Goal: Check status: Check status

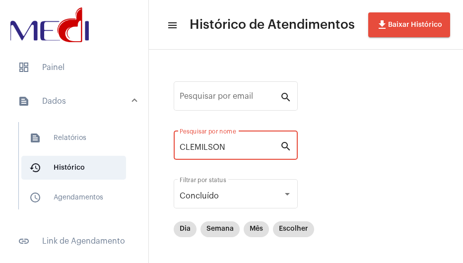
scroll to position [79, 0]
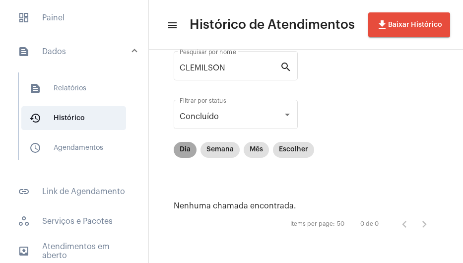
click at [184, 152] on mat-chip "Dia" at bounding box center [185, 150] width 23 height 16
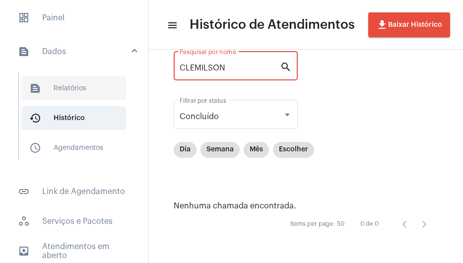
drag, startPoint x: 234, startPoint y: 70, endPoint x: 41, endPoint y: 76, distance: 193.8
click at [52, 80] on mat-sidenav-container "dashboard Painel text_snippet_outlined Dados text_snippet_outlined Relatórios h…" at bounding box center [231, 131] width 463 height 263
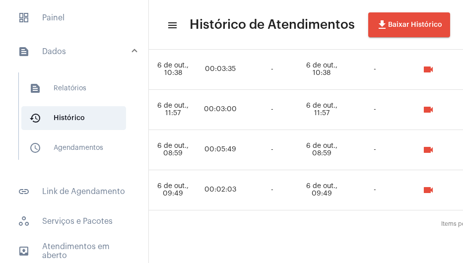
scroll to position [803, 791]
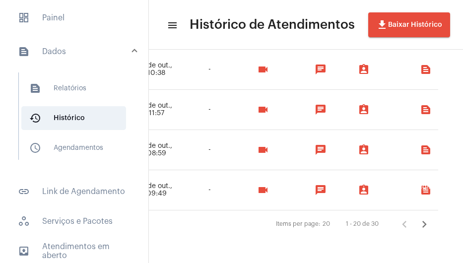
click at [418, 218] on icon "Próxima página" at bounding box center [425, 225] width 14 height 14
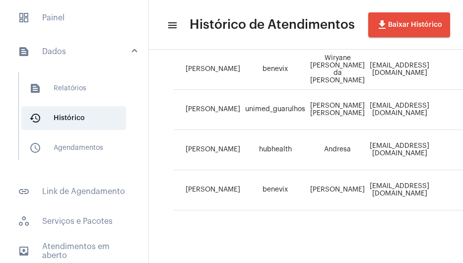
scroll to position [400, 751]
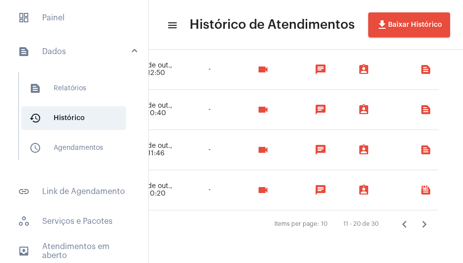
click at [421, 218] on icon "Próxima página" at bounding box center [425, 225] width 14 height 14
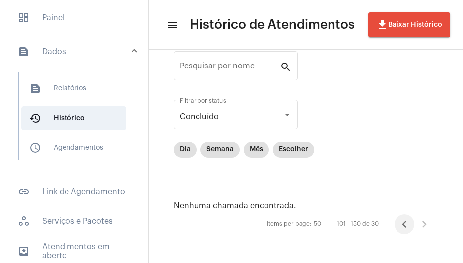
click at [398, 227] on icon "Página anterior" at bounding box center [405, 225] width 14 height 14
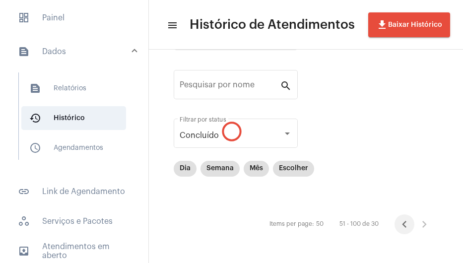
click at [396, 227] on div "Pesquisar por email search Pesquisar por nome search Concluído Filtrar por stat…" at bounding box center [306, 126] width 295 height 254
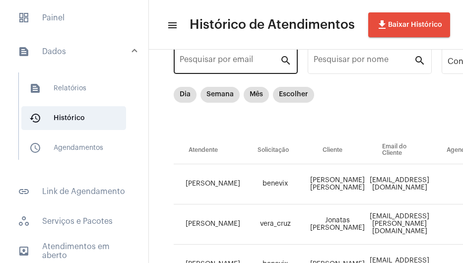
scroll to position [0, 0]
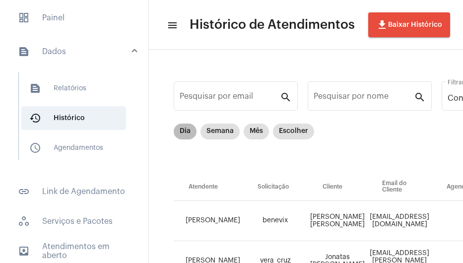
click at [191, 133] on mat-chip "Dia" at bounding box center [185, 132] width 23 height 16
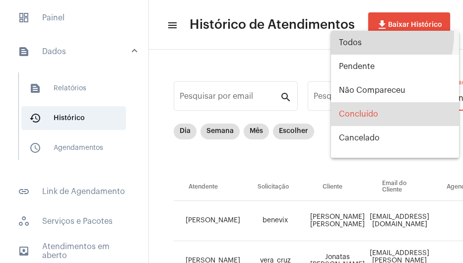
click at [359, 34] on span "Todos" at bounding box center [395, 43] width 112 height 24
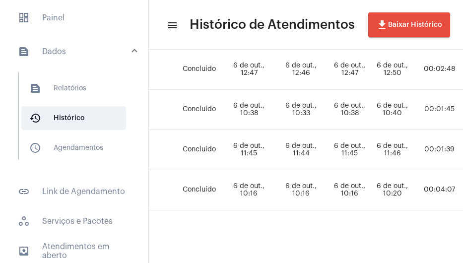
scroll to position [481, 766]
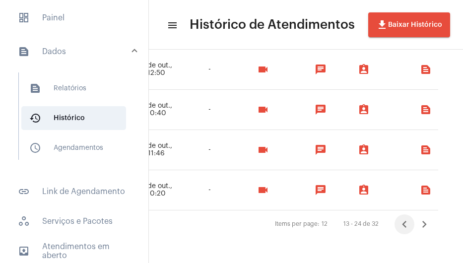
click at [402, 221] on icon "Página anterior" at bounding box center [404, 224] width 4 height 7
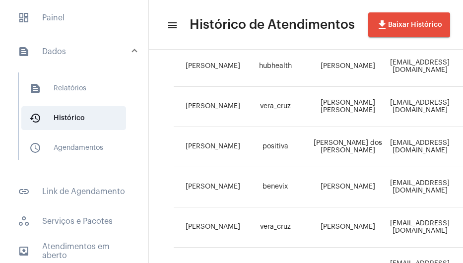
scroll to position [0, 0]
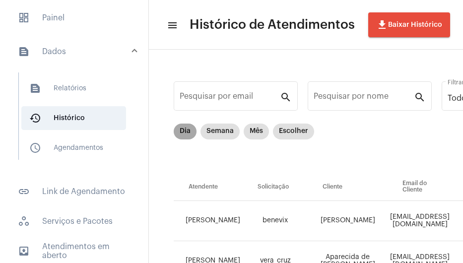
click at [186, 139] on mat-chip "Dia" at bounding box center [185, 132] width 23 height 16
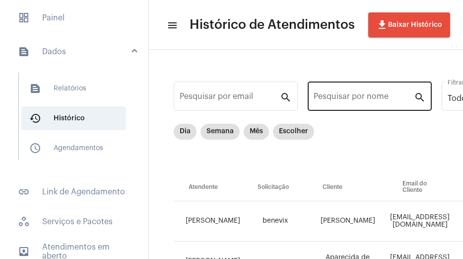
click at [360, 93] on div "Pesquisar por nome" at bounding box center [364, 94] width 100 height 31
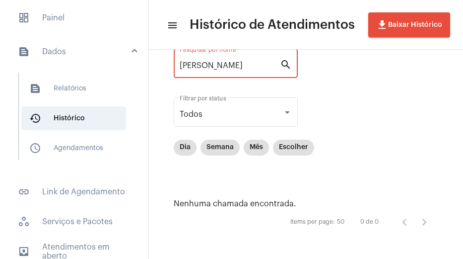
scroll to position [84, 0]
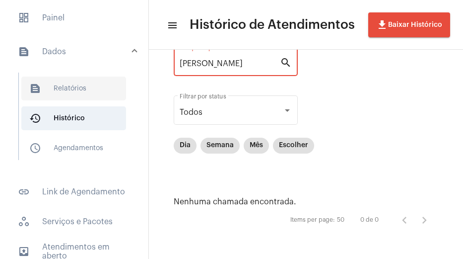
drag, startPoint x: 216, startPoint y: 60, endPoint x: 51, endPoint y: 83, distance: 166.6
click at [57, 80] on mat-sidenav-container "dashboard Painel text_snippet_outlined Dados text_snippet_outlined Relatórios h…" at bounding box center [231, 129] width 463 height 259
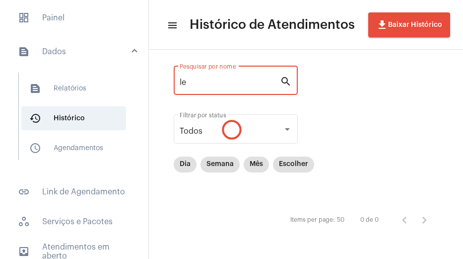
type input "l"
